Goal: Navigation & Orientation: Find specific page/section

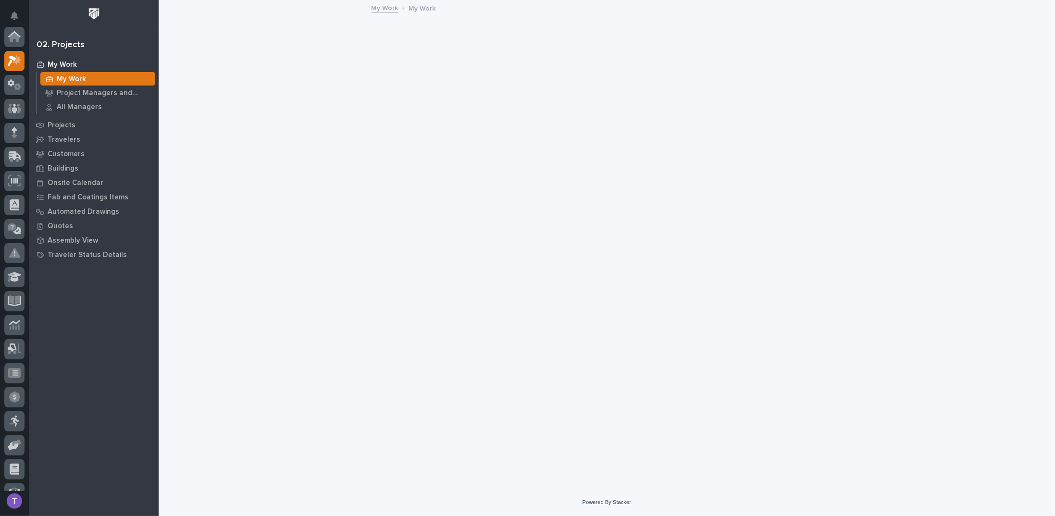
scroll to position [24, 0]
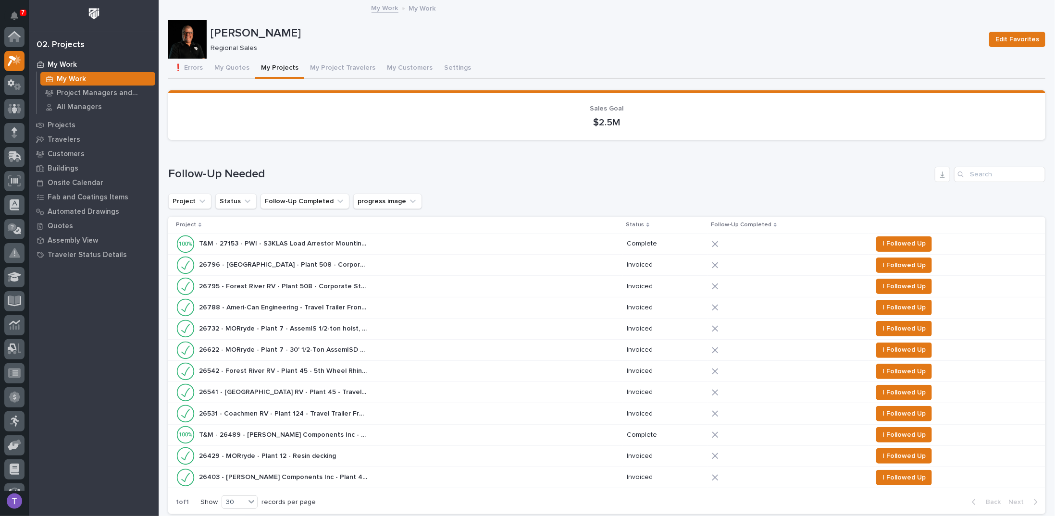
scroll to position [24, 0]
